Goal: Information Seeking & Learning: Learn about a topic

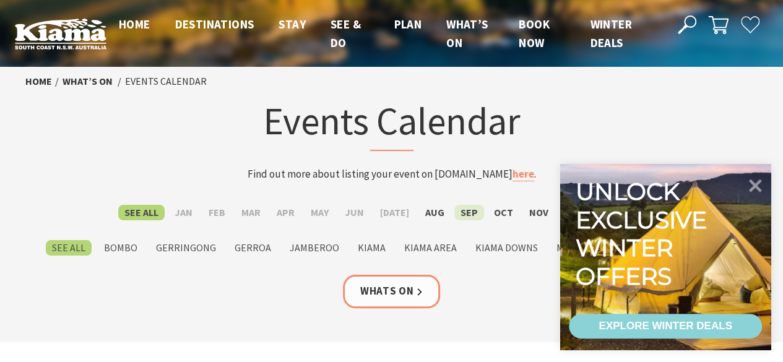
click at [464, 210] on label "Sep" at bounding box center [469, 212] width 30 height 15
click at [0, 0] on input "Sep" at bounding box center [0, 0] width 0 height 0
click at [754, 185] on icon at bounding box center [755, 185] width 15 height 15
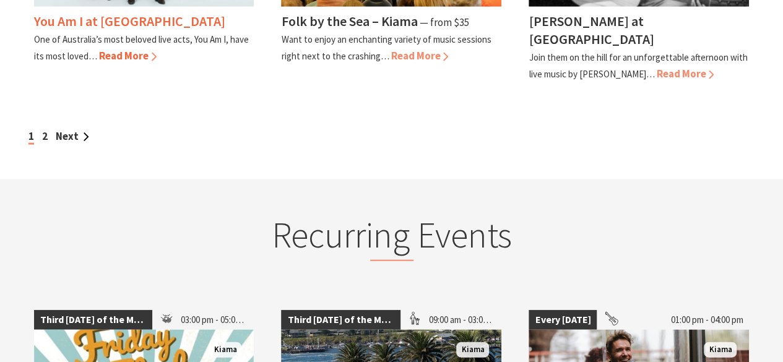
scroll to position [1155, 0]
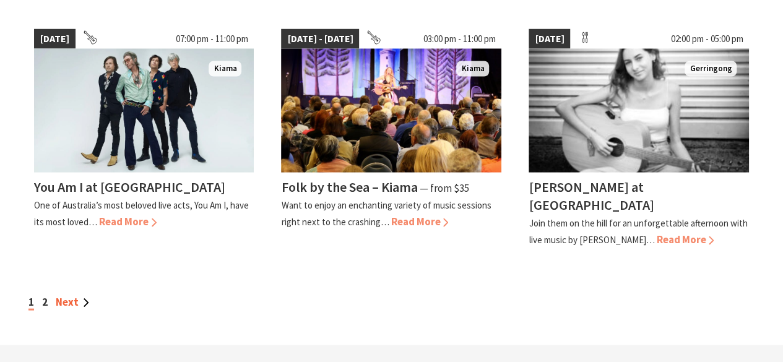
click at [67, 295] on link "Next" at bounding box center [72, 302] width 33 height 14
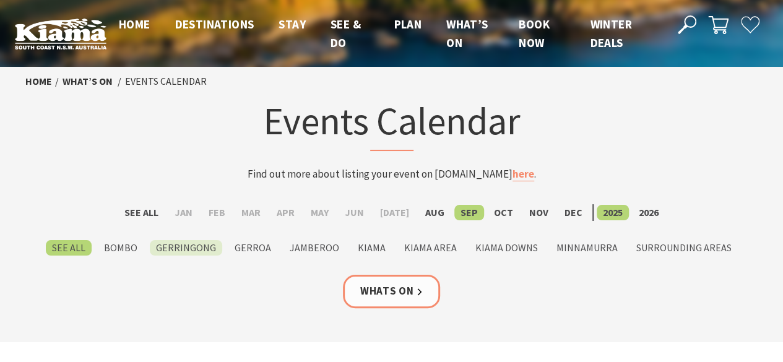
click at [188, 245] on label "Gerringong" at bounding box center [186, 247] width 72 height 15
click at [202, 249] on label "Gerringong" at bounding box center [186, 247] width 72 height 15
click at [0, 0] on input "Gerringong" at bounding box center [0, 0] width 0 height 0
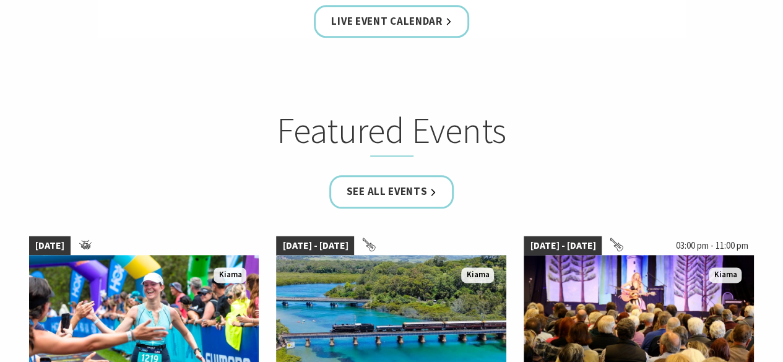
scroll to position [825, 0]
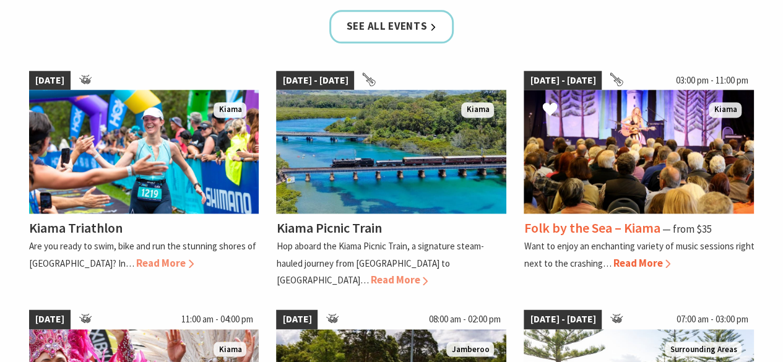
click at [638, 261] on span "Read More" at bounding box center [642, 263] width 58 height 14
